Goal: Information Seeking & Learning: Learn about a topic

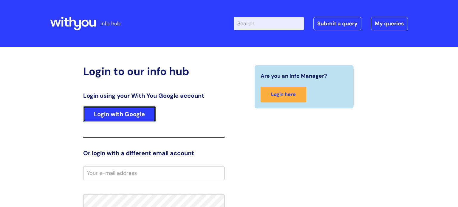
click at [125, 111] on link "Login with Google" at bounding box center [119, 115] width 73 height 16
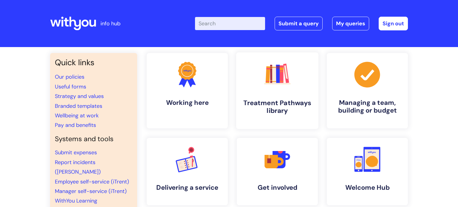
click at [284, 82] on icon ".cls-1{fill:#f89b22;}.cls-1,.cls-2,.cls-3,.cls-4,.cls-5,.cls-6,.cls-7{stroke-wi…" at bounding box center [278, 75] width 30 height 30
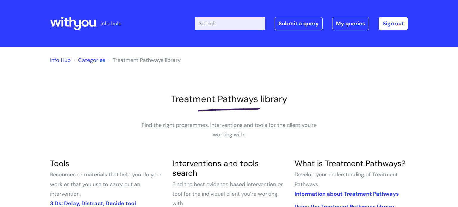
click at [253, 26] on input "Enter your search term here..." at bounding box center [230, 23] width 70 height 13
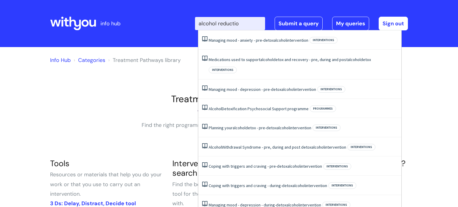
type input "alcohol reduction"
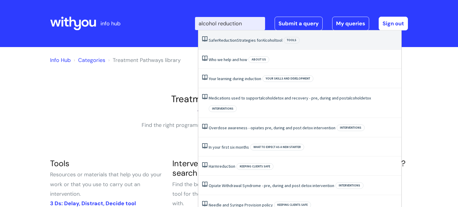
click at [249, 41] on link "Safer Reduction Strategies for Alcohol tool" at bounding box center [246, 40] width 74 height 5
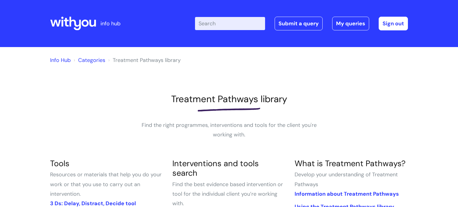
click at [249, 41] on header "info hub Enter your search term here... Search Submit a query My queries Welcom…" at bounding box center [229, 23] width 458 height 47
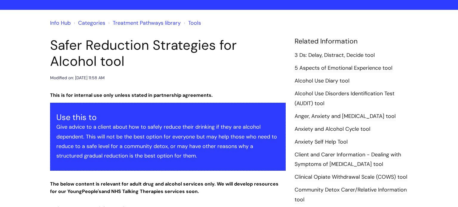
scroll to position [36, 0]
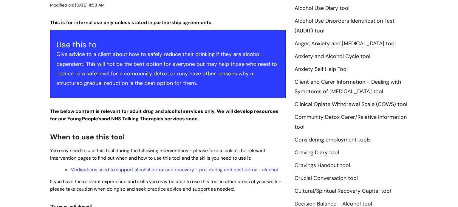
scroll to position [119, 0]
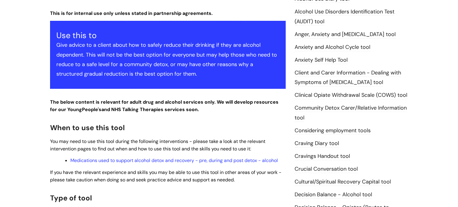
click at [332, 156] on link "Cravings Handout tool" at bounding box center [323, 157] width 56 height 8
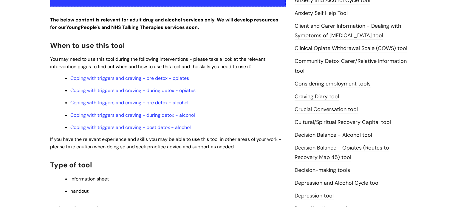
scroll to position [179, 0]
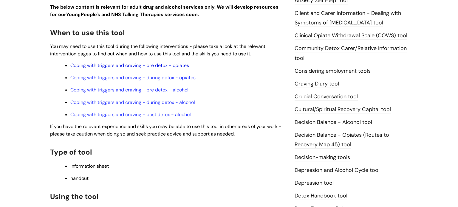
click at [118, 66] on link "Coping with triggers and craving - pre detox - opiates" at bounding box center [129, 65] width 119 height 6
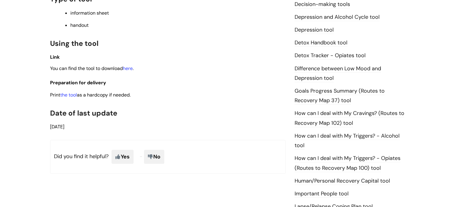
scroll to position [346, 0]
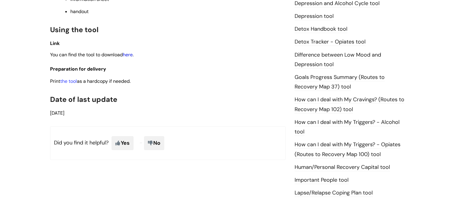
click at [130, 58] on link "here" at bounding box center [128, 55] width 10 height 6
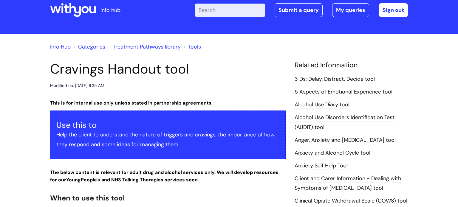
scroll to position [0, 0]
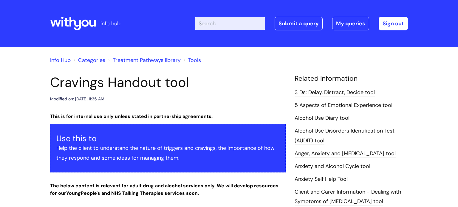
click at [215, 27] on input "Enter your search term here..." at bounding box center [230, 23] width 70 height 13
type input "weekly plan"
click button "Search" at bounding box center [0, 0] width 0 height 0
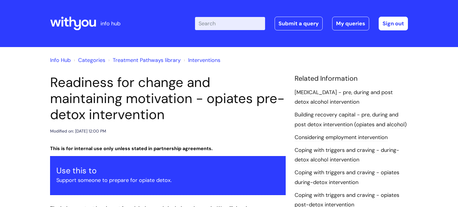
click at [273, 104] on h1 "Readiness for change and maintaining motivation - opiates pre-detox intervention" at bounding box center [168, 99] width 236 height 48
click at [215, 27] on input "Enter your search term here..." at bounding box center [230, 23] width 70 height 13
type input "weekly plan"
click button "Search" at bounding box center [0, 0] width 0 height 0
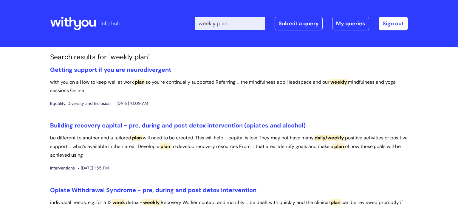
click at [269, 67] on h3 "Getting support if you are neurodivergent" at bounding box center [229, 69] width 358 height 7
